Goal: Task Accomplishment & Management: Manage account settings

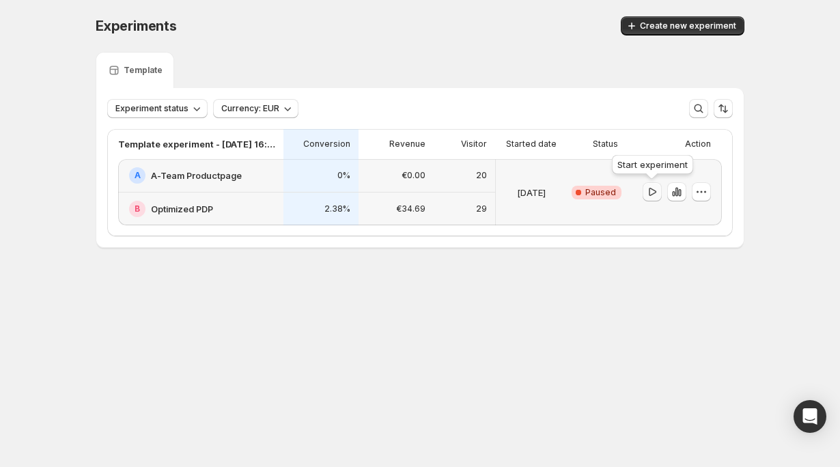
click at [651, 194] on icon "button" at bounding box center [652, 192] width 14 height 14
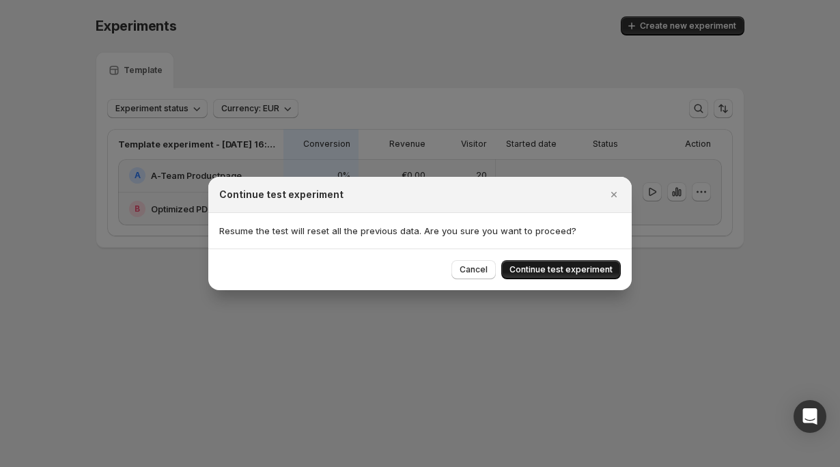
click at [573, 264] on button "Continue test experiment" at bounding box center [560, 269] width 119 height 19
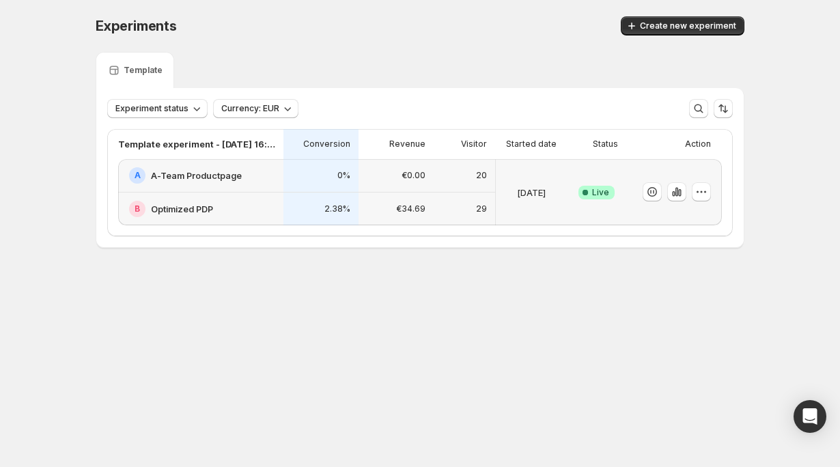
click at [517, 188] on p "[DATE]" at bounding box center [531, 193] width 29 height 14
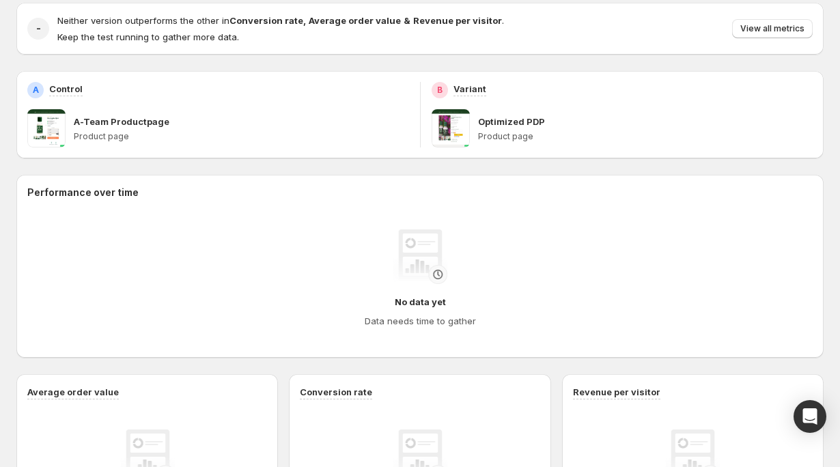
scroll to position [244, 0]
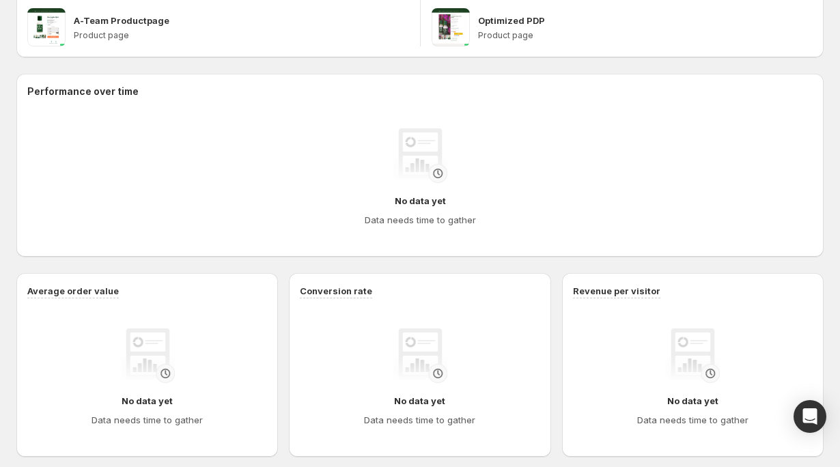
click at [451, 10] on span at bounding box center [450, 27] width 38 height 38
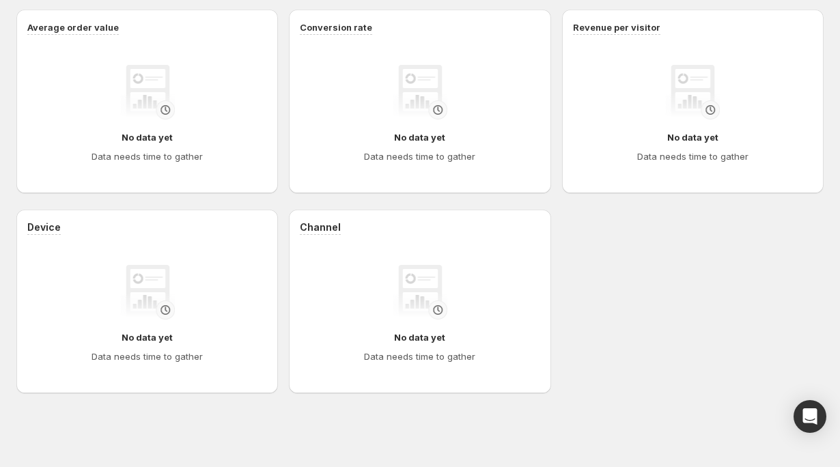
scroll to position [0, 0]
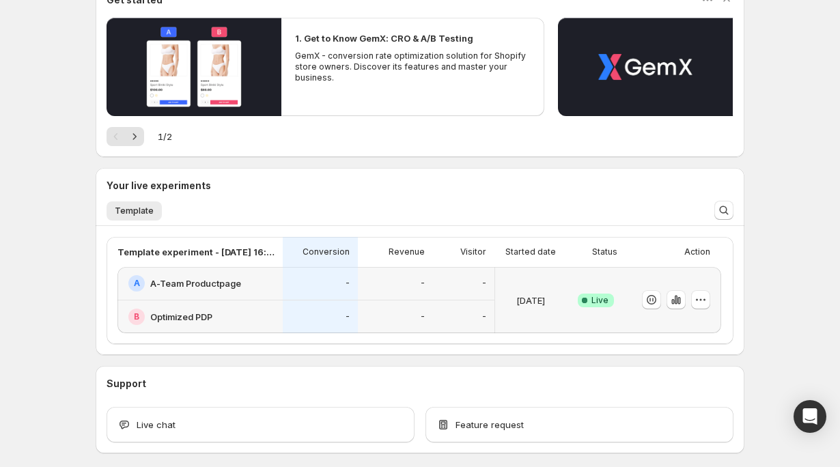
scroll to position [171, 0]
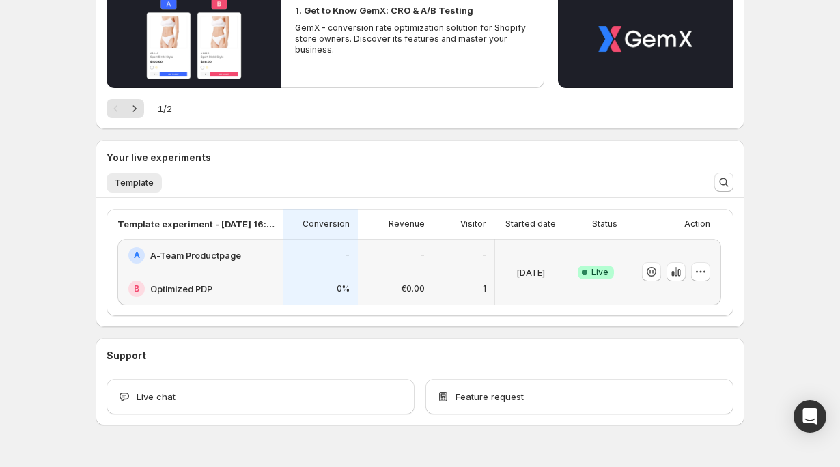
click at [661, 276] on div at bounding box center [676, 272] width 68 height 20
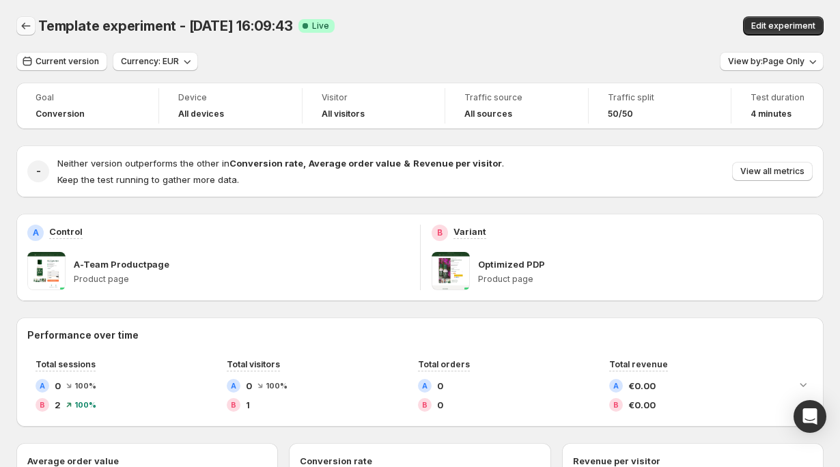
click at [16, 26] on button "Back" at bounding box center [25, 25] width 19 height 19
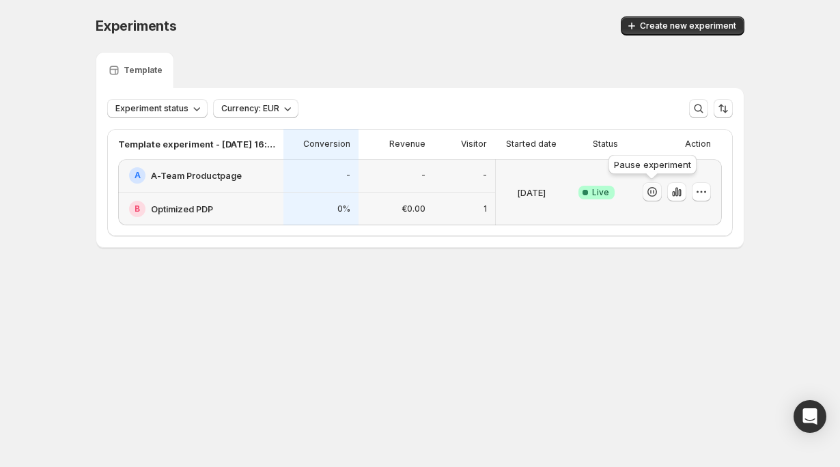
click at [653, 193] on icon "button" at bounding box center [653, 192] width 1 height 4
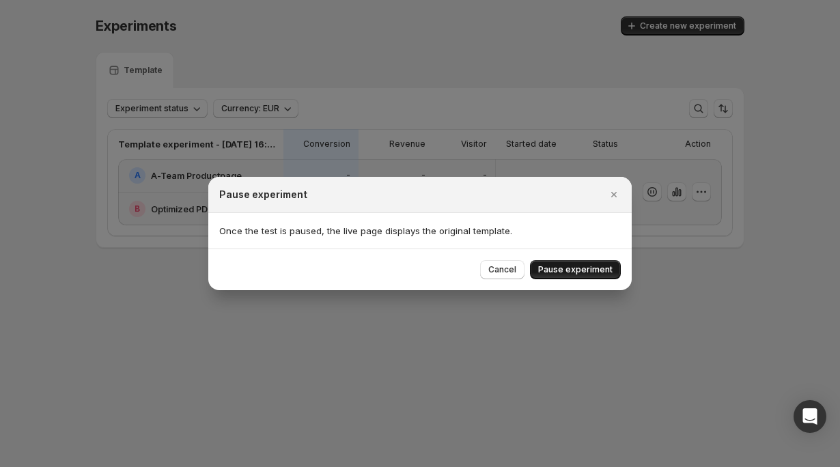
click at [556, 270] on span "Pause experiment" at bounding box center [575, 269] width 74 height 11
